Goal: Task Accomplishment & Management: Manage account settings

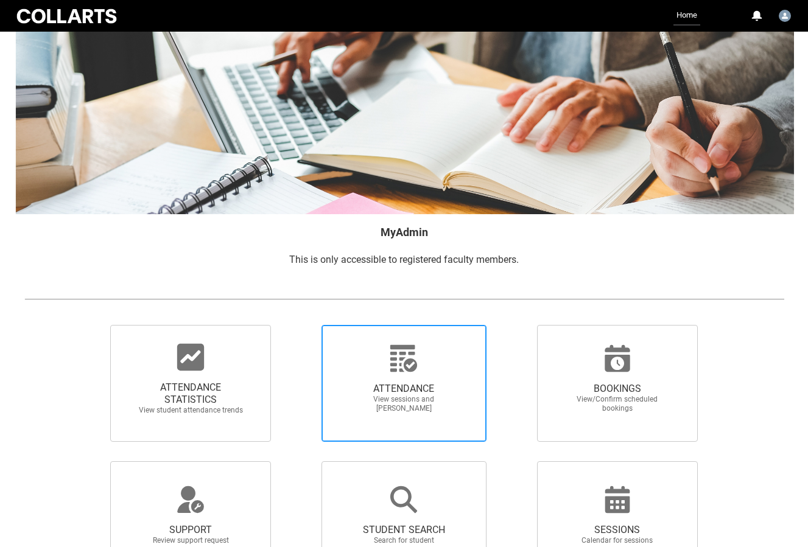
click at [391, 396] on span "View sessions and [PERSON_NAME]" at bounding box center [403, 404] width 107 height 18
click at [301, 325] on input "ATTENDANCE View sessions and [PERSON_NAME]" at bounding box center [300, 324] width 1 height 1
radio input "true"
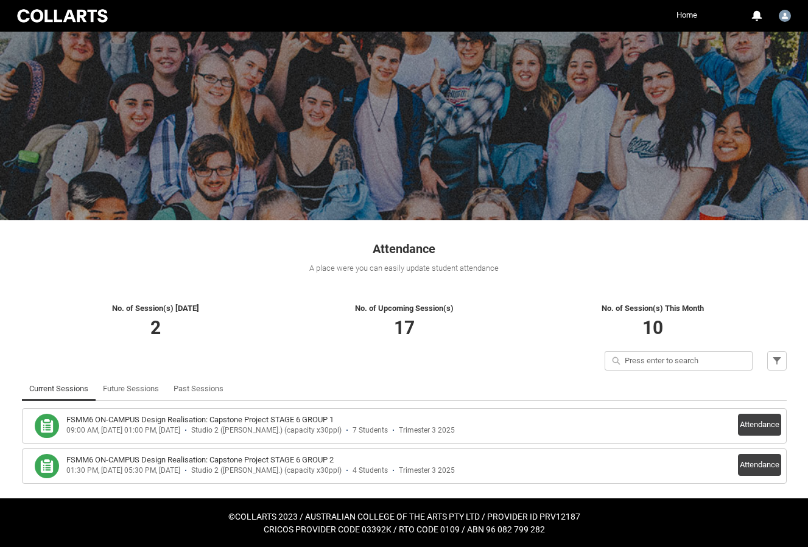
scroll to position [7, 0]
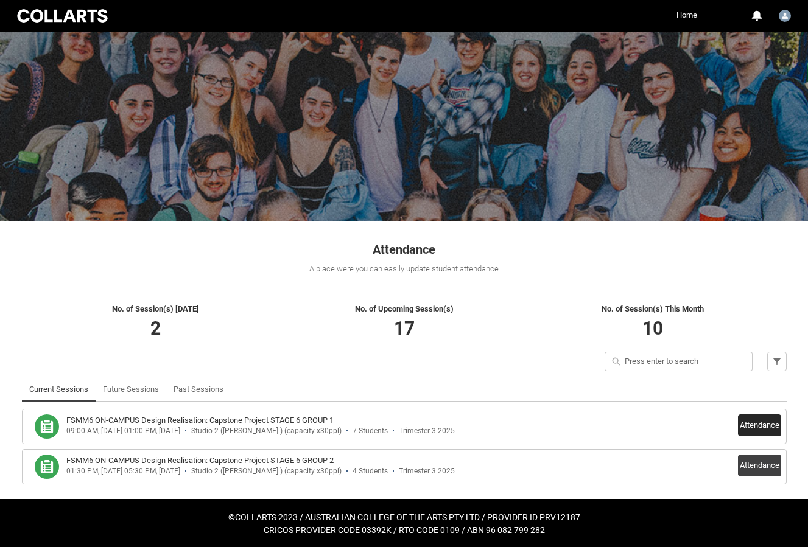
click at [750, 422] on button "Attendance" at bounding box center [759, 425] width 43 height 22
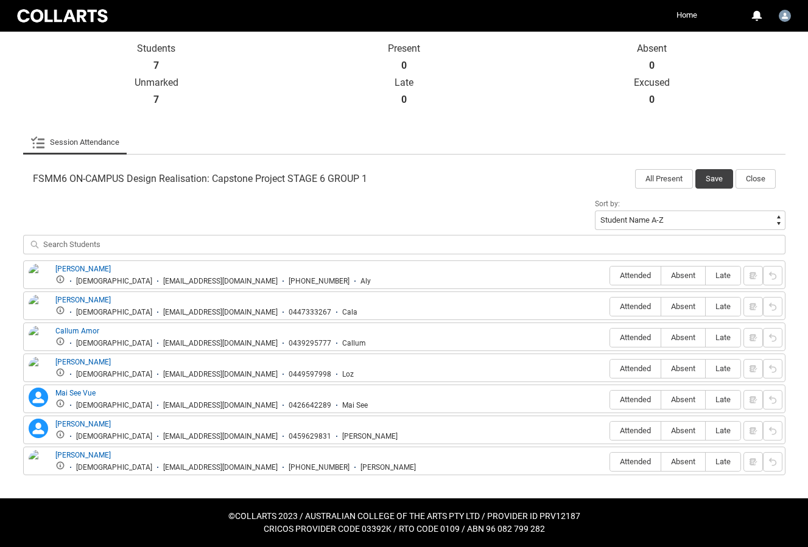
scroll to position [268, 0]
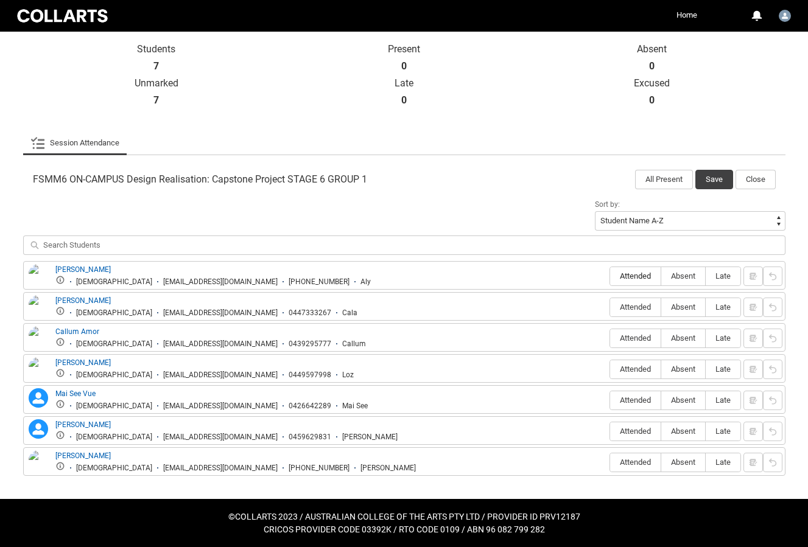
click at [631, 276] on span "Attended" at bounding box center [635, 275] width 51 height 9
click at [610, 276] on input "Attended" at bounding box center [609, 276] width 1 height 1
type lightning-radio-group "Attended"
radio input "true"
click at [633, 304] on span "Attended" at bounding box center [635, 306] width 51 height 9
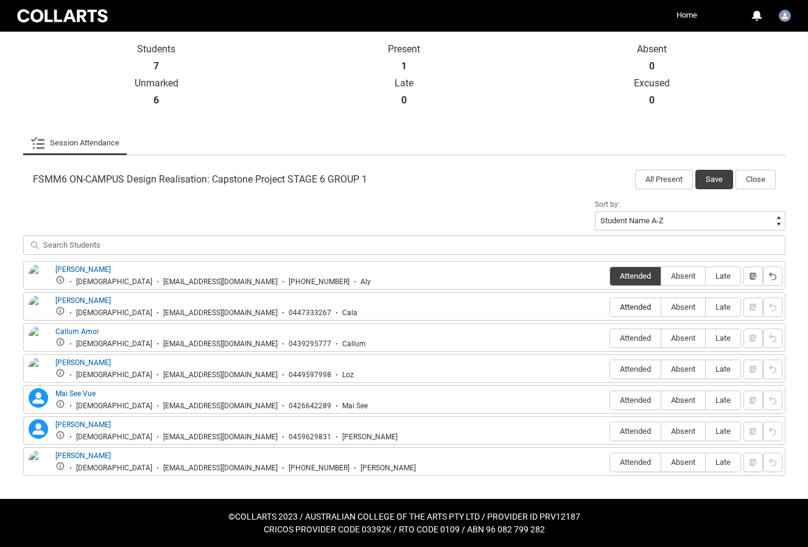
click at [610, 307] on input "Attended" at bounding box center [609, 307] width 1 height 1
type lightning-radio-group "Attended"
radio input "true"
click at [629, 341] on span "Attended" at bounding box center [635, 337] width 51 height 9
click at [610, 338] on input "Attended" at bounding box center [609, 338] width 1 height 1
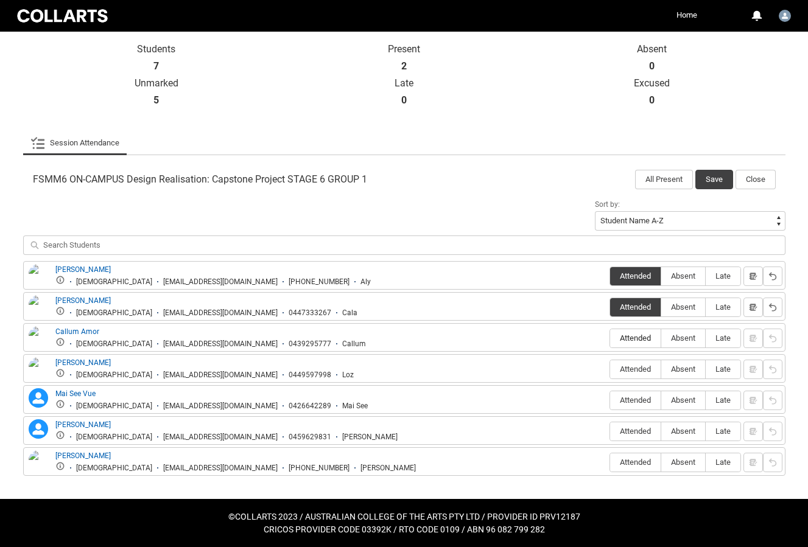
type lightning-radio-group "Attended"
radio input "true"
click at [629, 369] on span "Attended" at bounding box center [635, 369] width 51 height 9
click at [610, 369] on input "Attended" at bounding box center [609, 369] width 1 height 1
type lightning-radio-group "Attended"
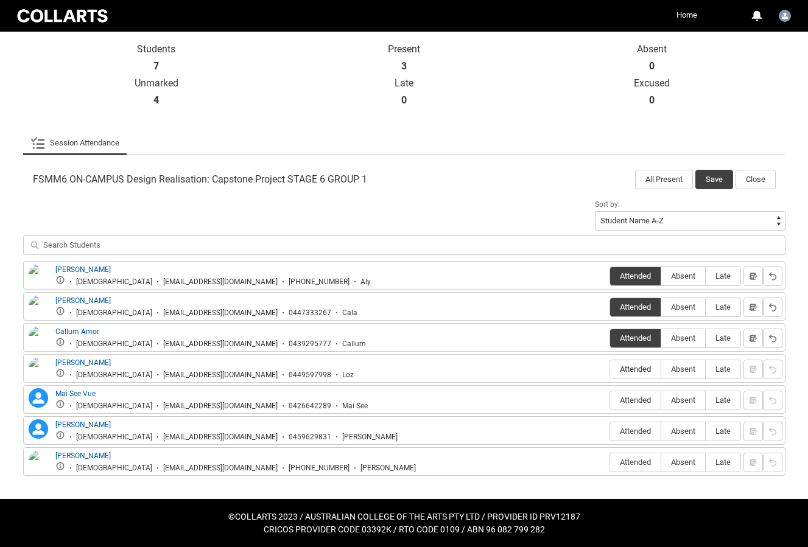
radio input "true"
click at [626, 400] on span "Attended" at bounding box center [635, 400] width 51 height 9
click at [610, 400] on input "Attended" at bounding box center [609, 400] width 1 height 1
type lightning-radio-group "Attended"
radio input "true"
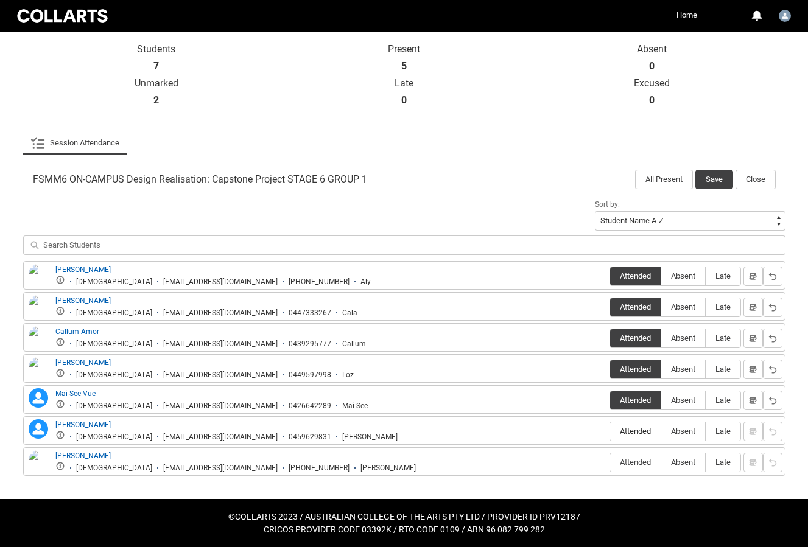
click at [626, 431] on span "Attended" at bounding box center [635, 431] width 51 height 9
click at [610, 431] on input "Attended" at bounding box center [609, 431] width 1 height 1
type lightning-radio-group "Attended"
radio input "true"
click at [633, 464] on span "Attended" at bounding box center [635, 462] width 51 height 9
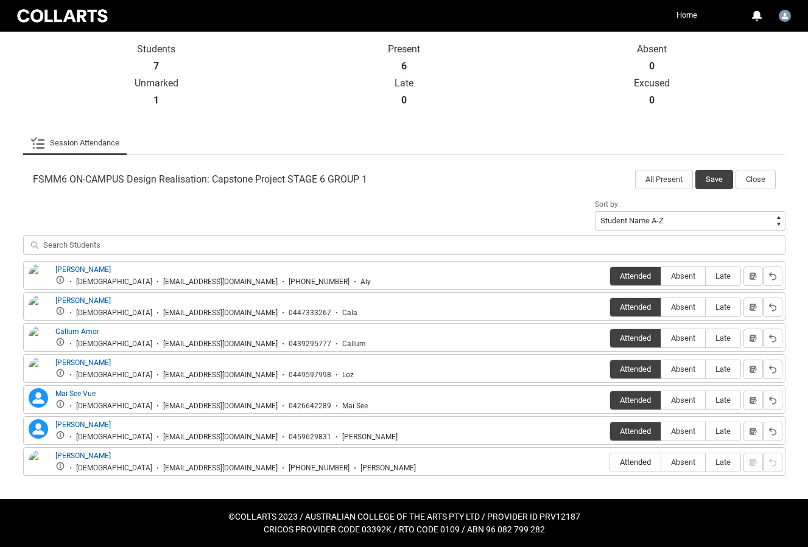
click at [610, 462] on input "Attended" at bounding box center [609, 462] width 1 height 1
type lightning-radio-group "Attended"
radio input "true"
click at [712, 184] on button "Save" at bounding box center [714, 179] width 38 height 19
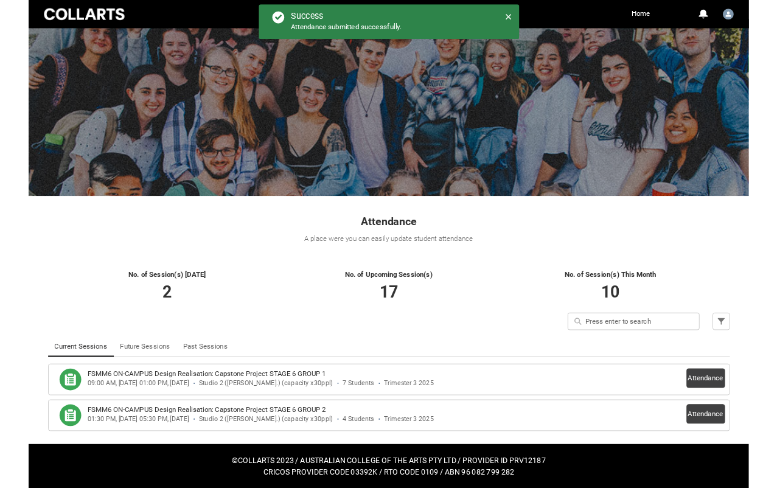
scroll to position [7, 0]
